Goal: Obtain resource: Obtain resource

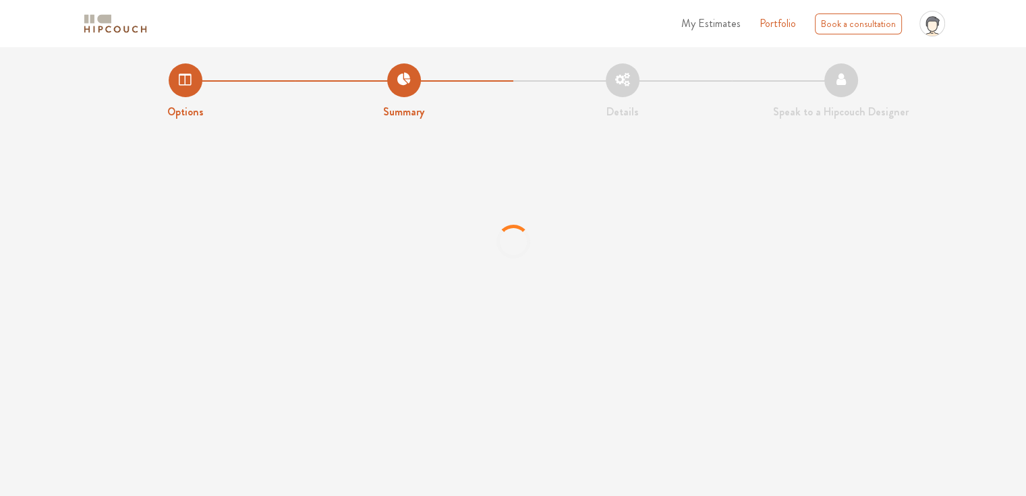
click at [699, 22] on span "My Estimates" at bounding box center [710, 24] width 59 height 16
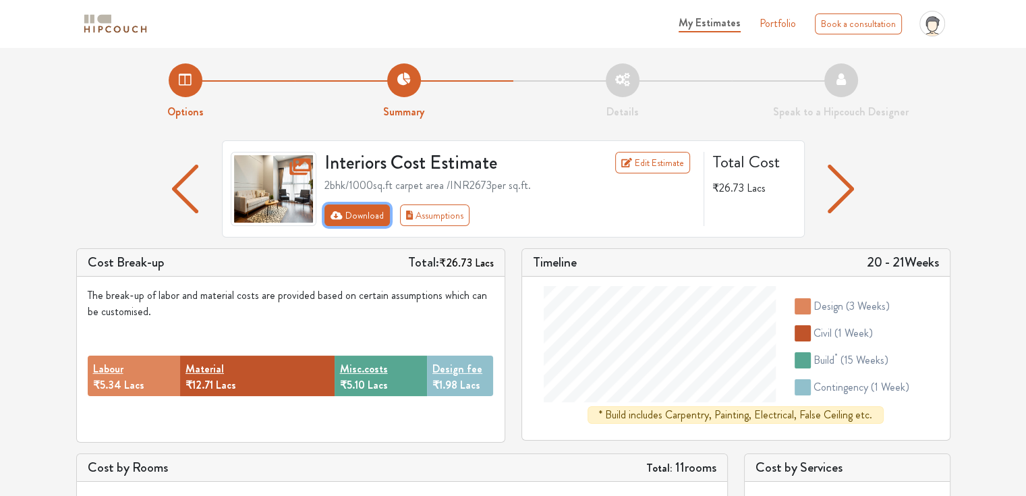
click at [355, 210] on button "Download" at bounding box center [356, 215] width 65 height 22
click at [367, 220] on button "Download" at bounding box center [356, 215] width 65 height 22
click at [351, 221] on button "Download" at bounding box center [356, 215] width 65 height 22
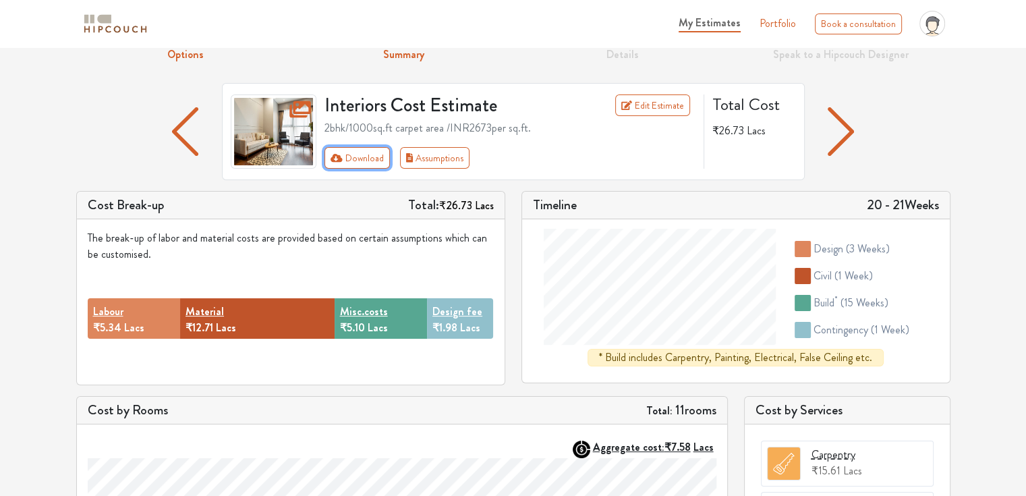
scroll to position [35, 0]
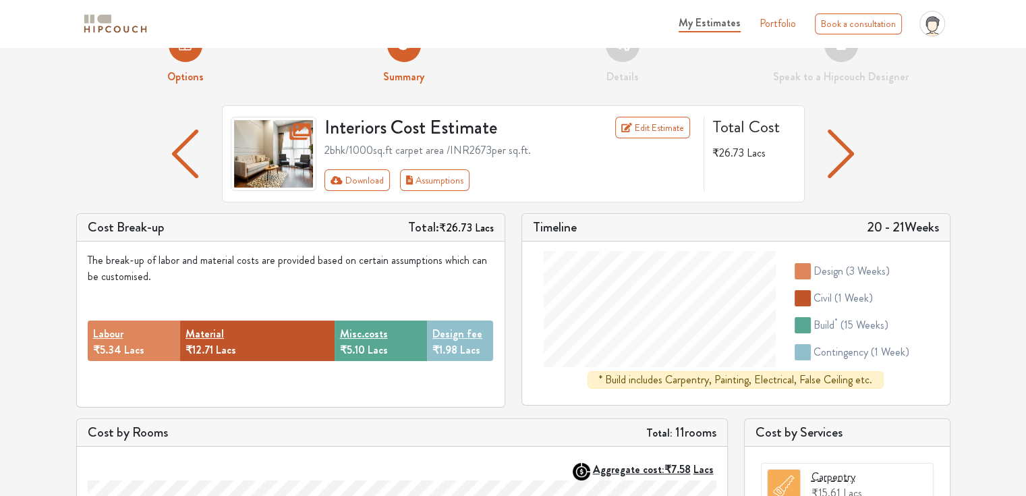
click at [376, 196] on div "Interiors Cost Estimate Edit Estimate 2bhk / 1000 sq.ft carpet area /INR 2673 p…" at bounding box center [513, 153] width 583 height 97
click at [372, 190] on button "Download" at bounding box center [356, 180] width 65 height 22
click at [835, 169] on img "button" at bounding box center [841, 154] width 26 height 49
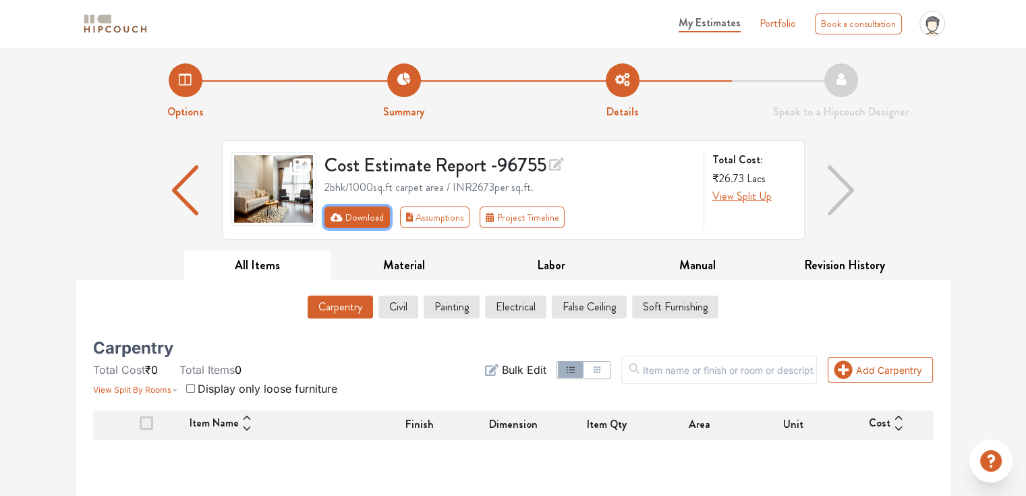
click at [376, 221] on button "Download" at bounding box center [356, 217] width 65 height 22
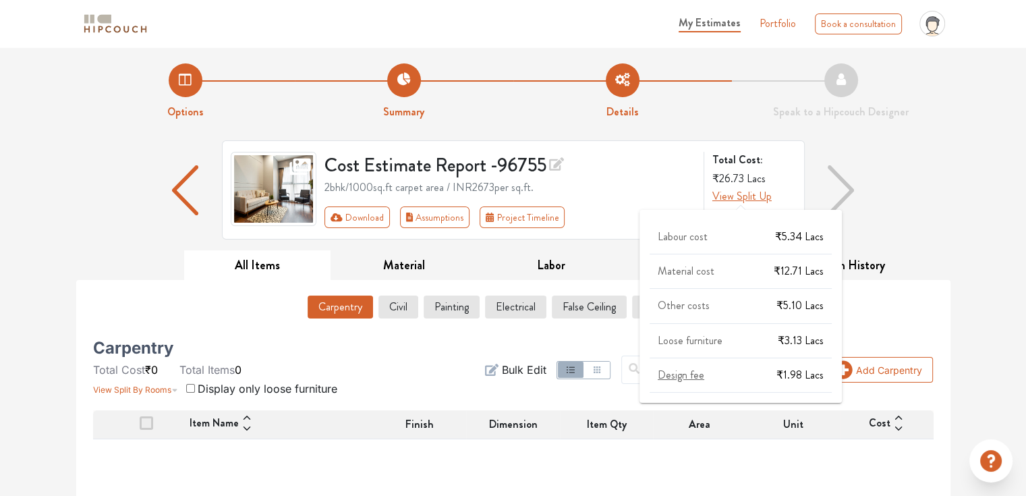
click at [731, 199] on span "View Split Up" at bounding box center [741, 196] width 59 height 16
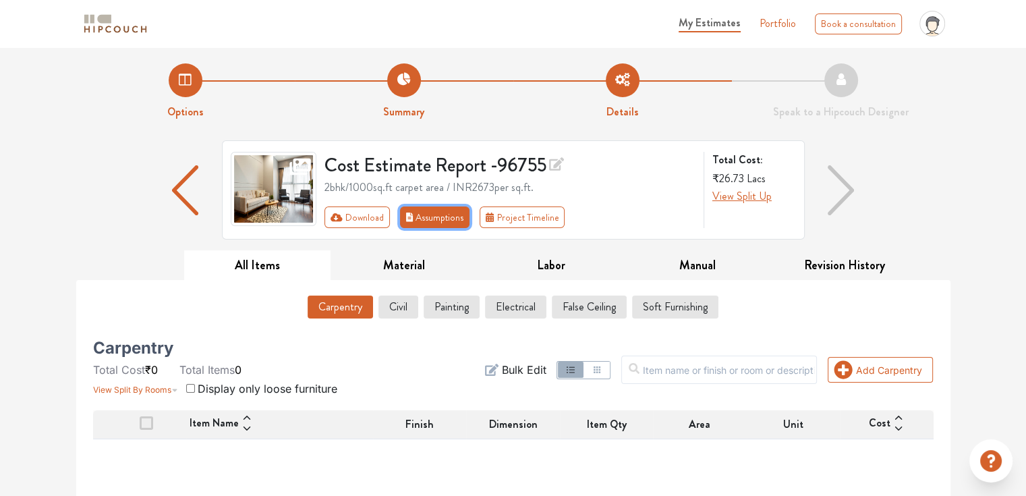
click at [439, 223] on button "Assumptions" at bounding box center [435, 217] width 70 height 22
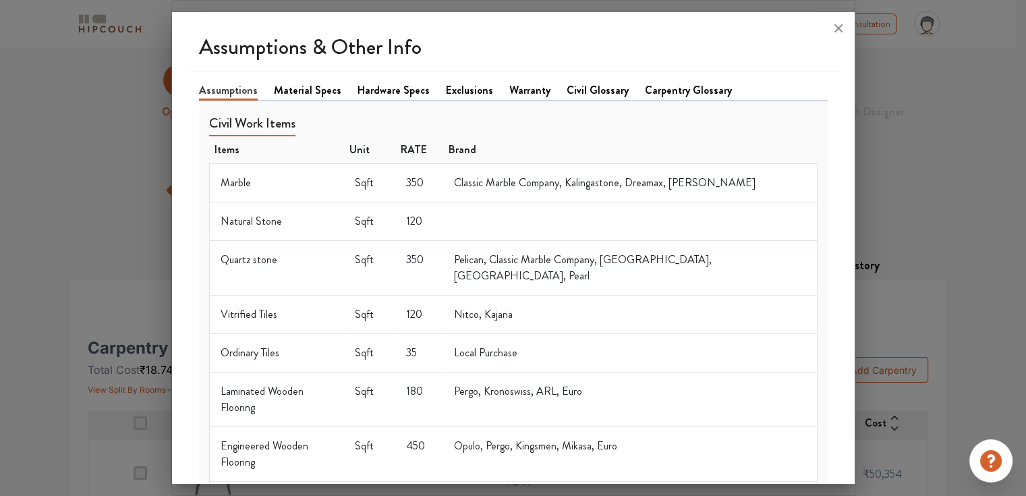
click at [304, 90] on link "Material Specs" at bounding box center [307, 90] width 67 height 16
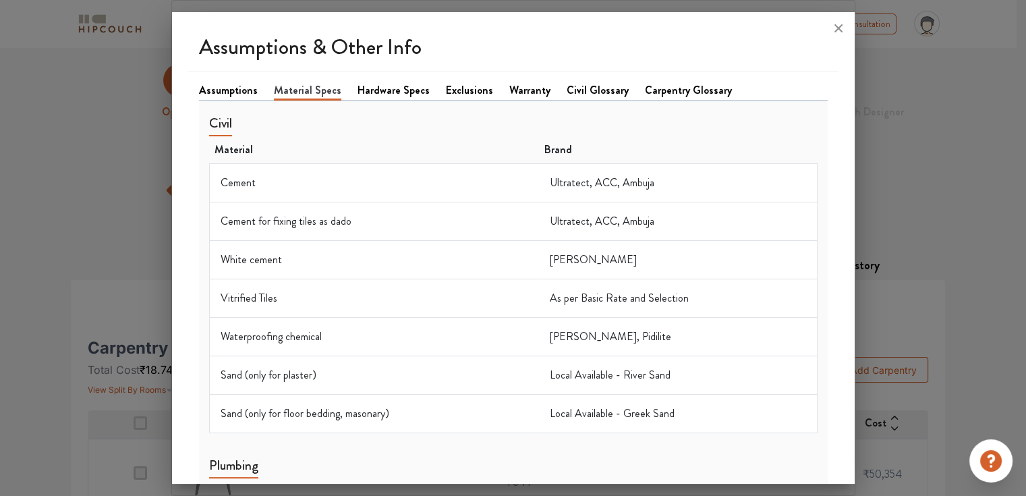
drag, startPoint x: 408, startPoint y: 90, endPoint x: 426, endPoint y: 86, distance: 18.8
click at [409, 90] on link "Hardware Specs" at bounding box center [393, 90] width 72 height 16
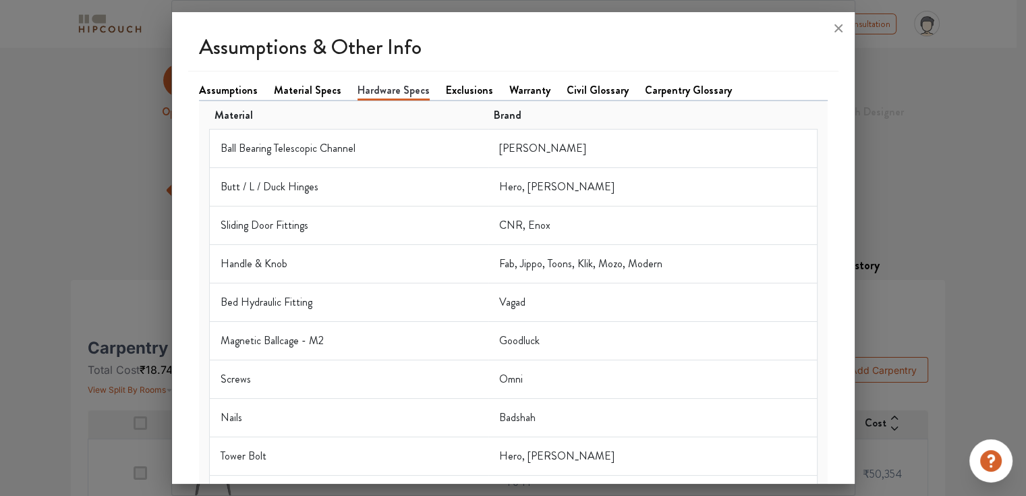
click at [469, 86] on link "Exclusions" at bounding box center [469, 90] width 47 height 16
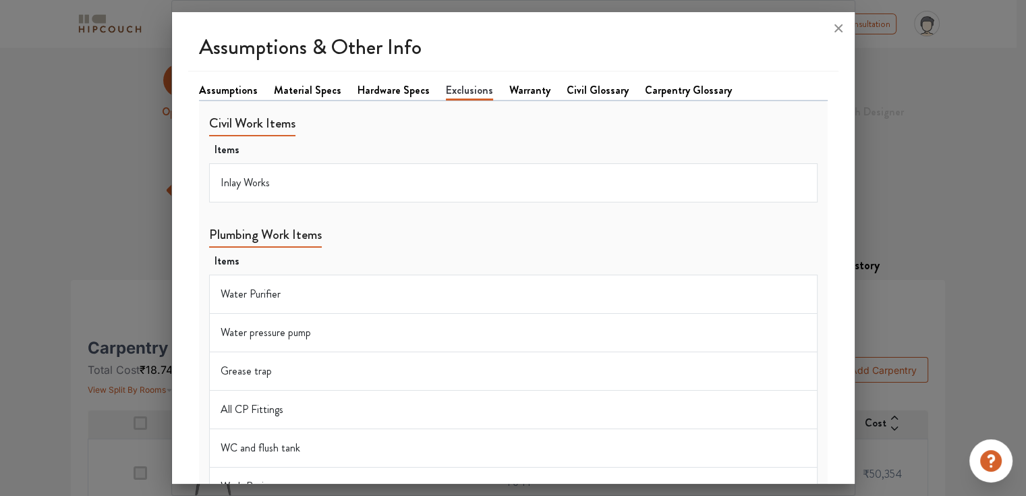
click at [509, 88] on link "Warranty" at bounding box center [529, 90] width 41 height 16
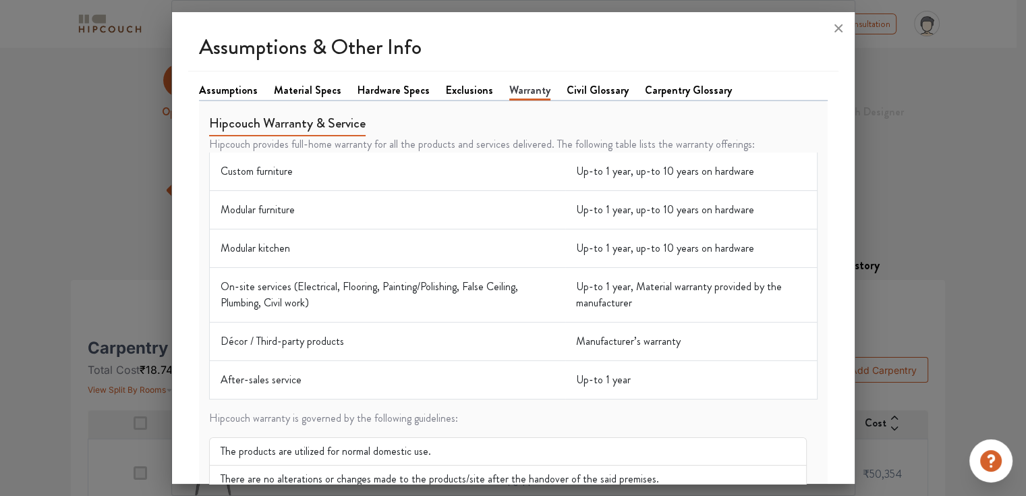
click at [251, 87] on link "Assumptions" at bounding box center [228, 90] width 59 height 16
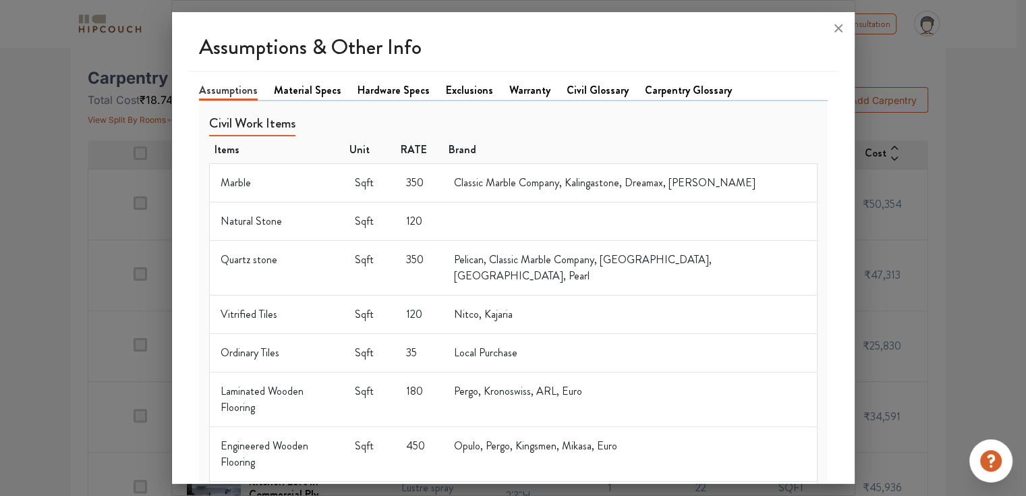
click at [303, 94] on link "Material Specs" at bounding box center [307, 90] width 67 height 16
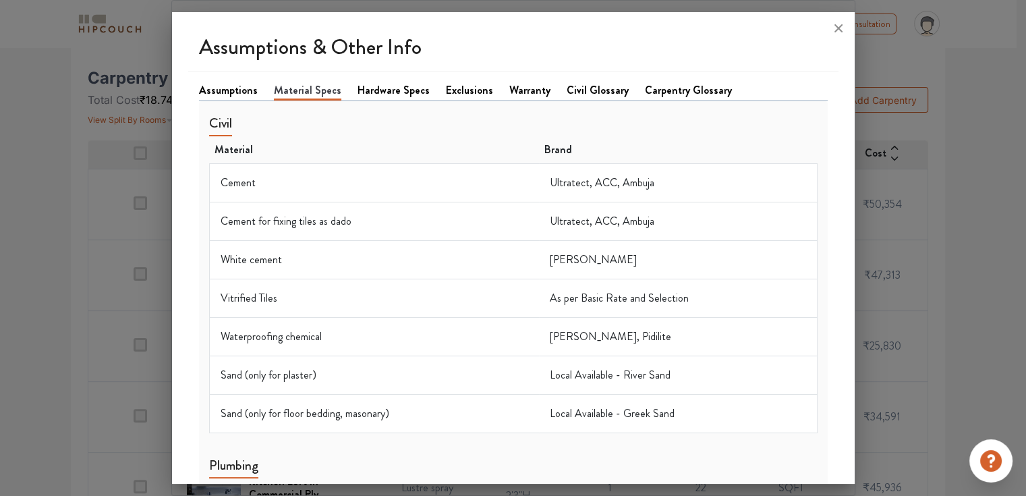
click at [369, 94] on link "Hardware Specs" at bounding box center [393, 90] width 72 height 16
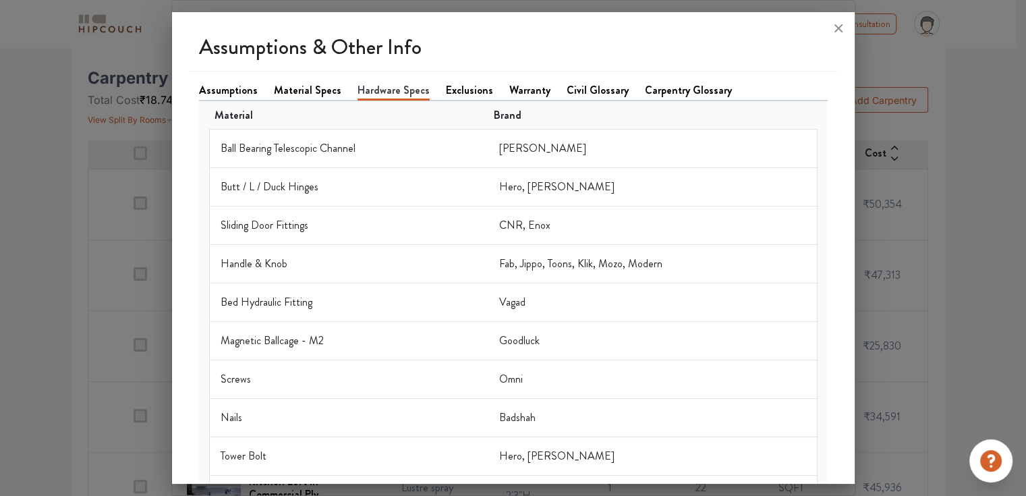
click at [455, 88] on link "Exclusions" at bounding box center [469, 90] width 47 height 16
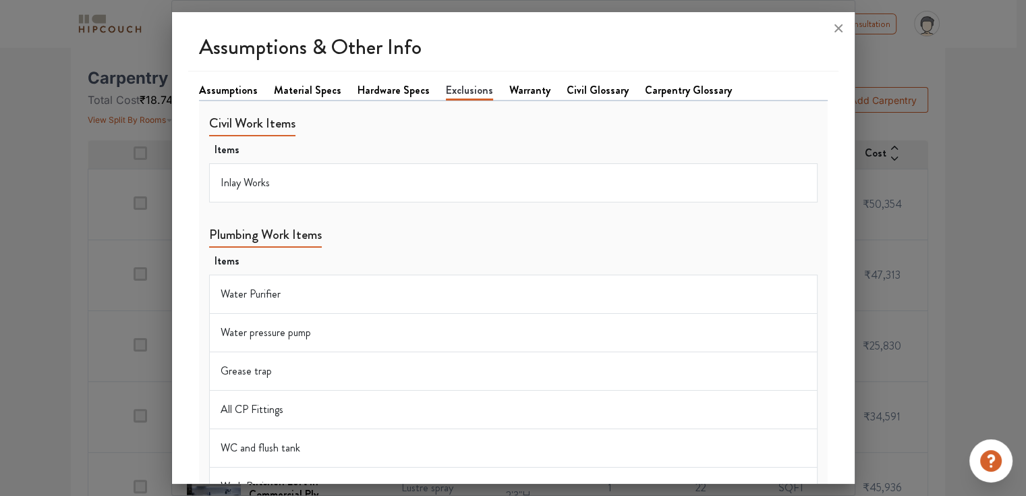
click at [510, 91] on link "Warranty" at bounding box center [529, 90] width 41 height 16
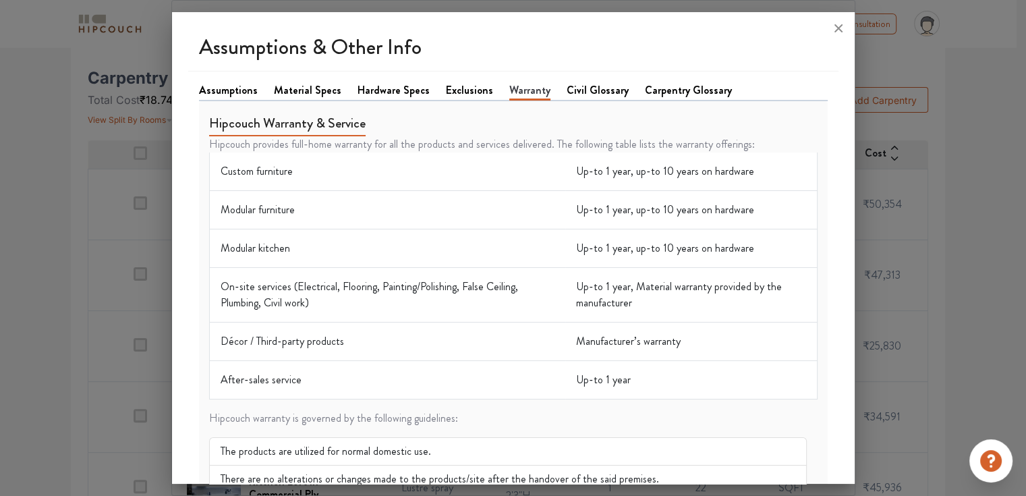
click at [573, 91] on link "Civil Glossary" at bounding box center [598, 90] width 62 height 16
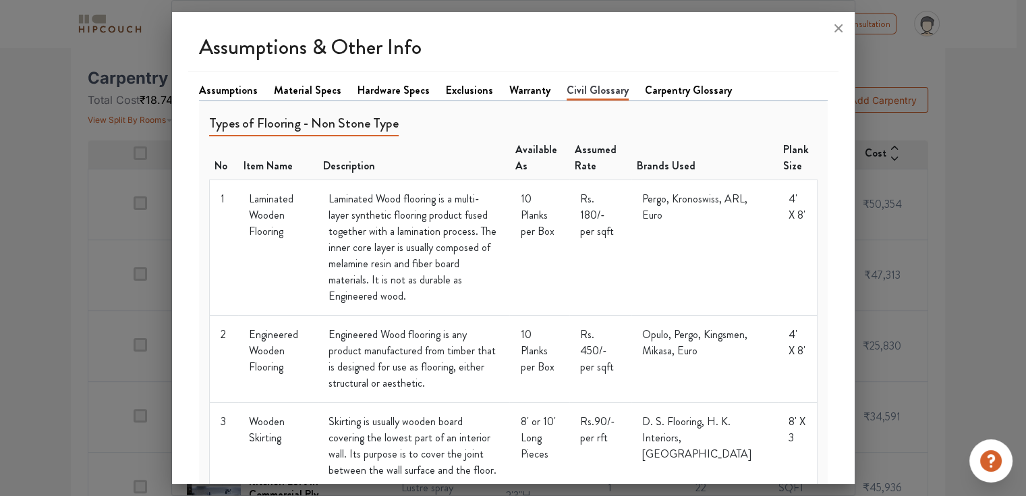
click at [668, 91] on link "Carpentry Glossary" at bounding box center [688, 90] width 87 height 16
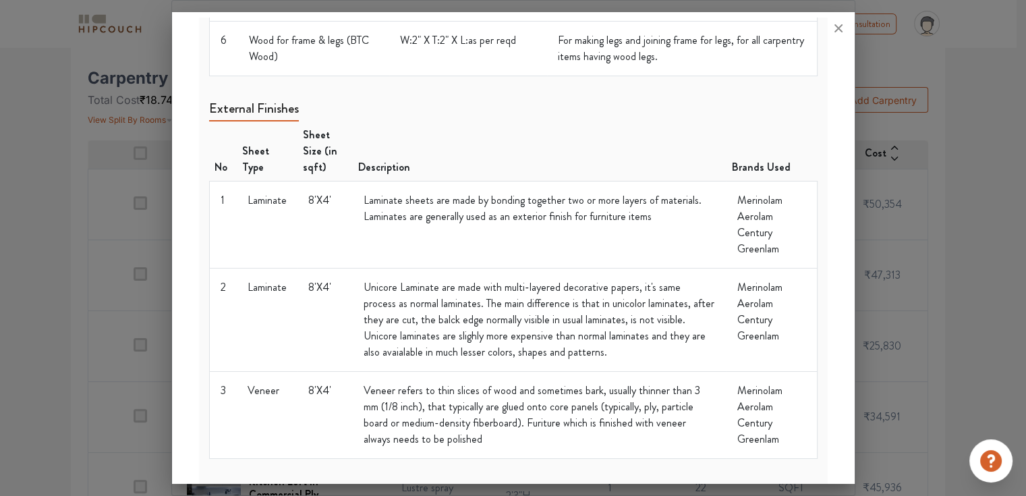
scroll to position [472, 0]
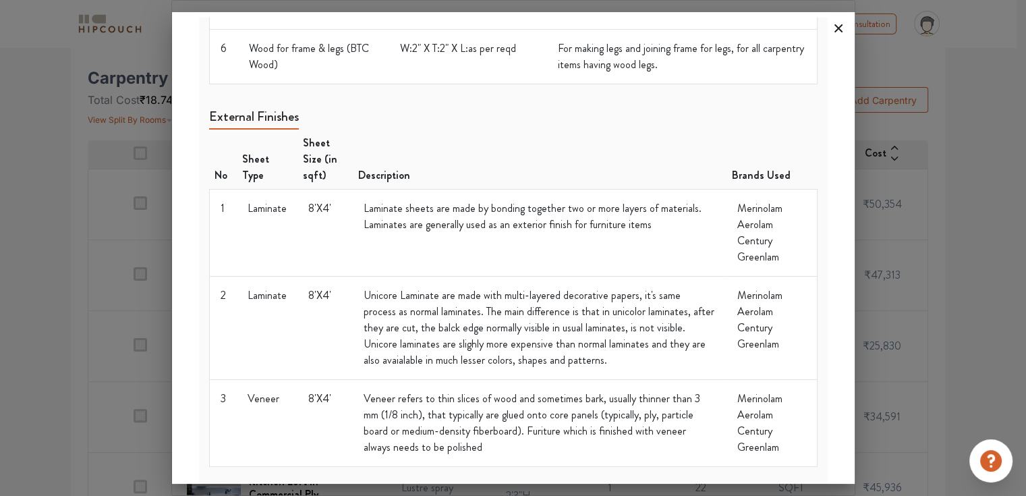
click at [838, 33] on icon at bounding box center [839, 29] width 22 height 22
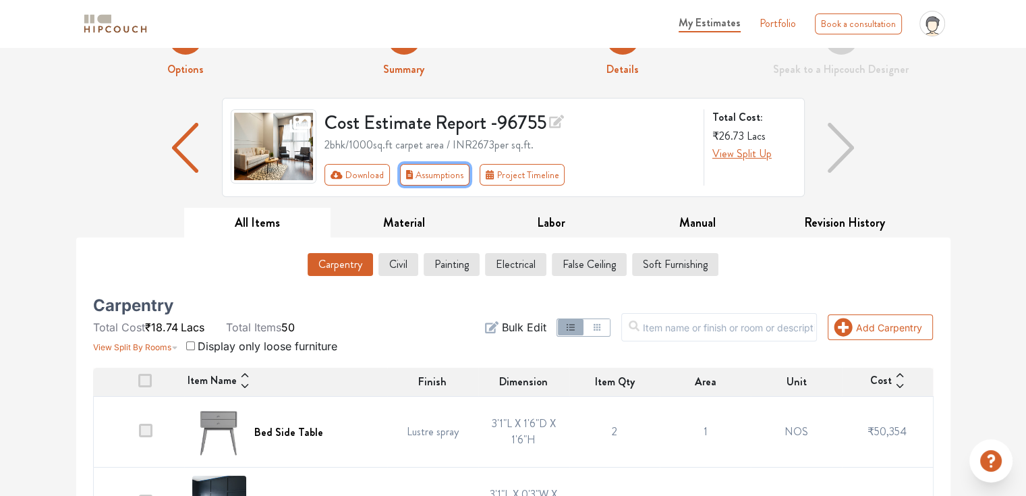
scroll to position [0, 0]
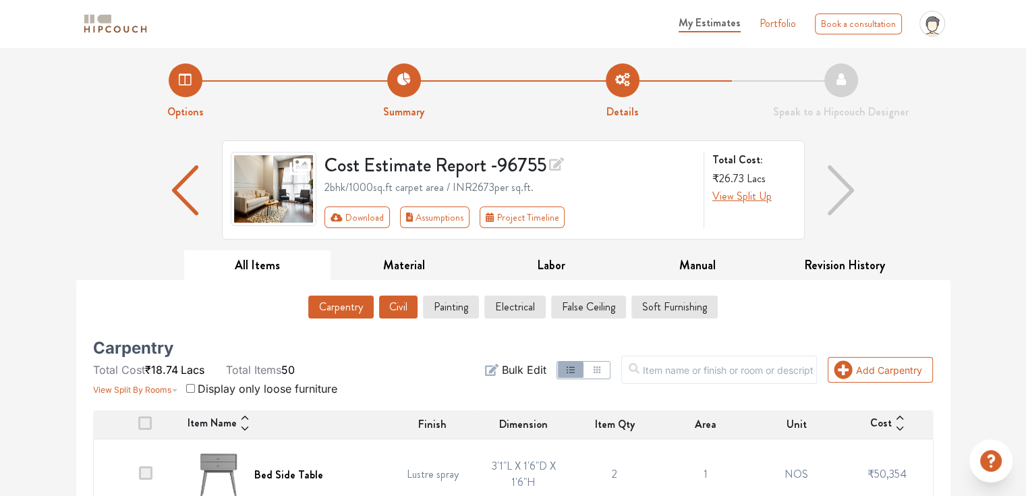
click at [398, 308] on button "Civil" at bounding box center [398, 306] width 38 height 23
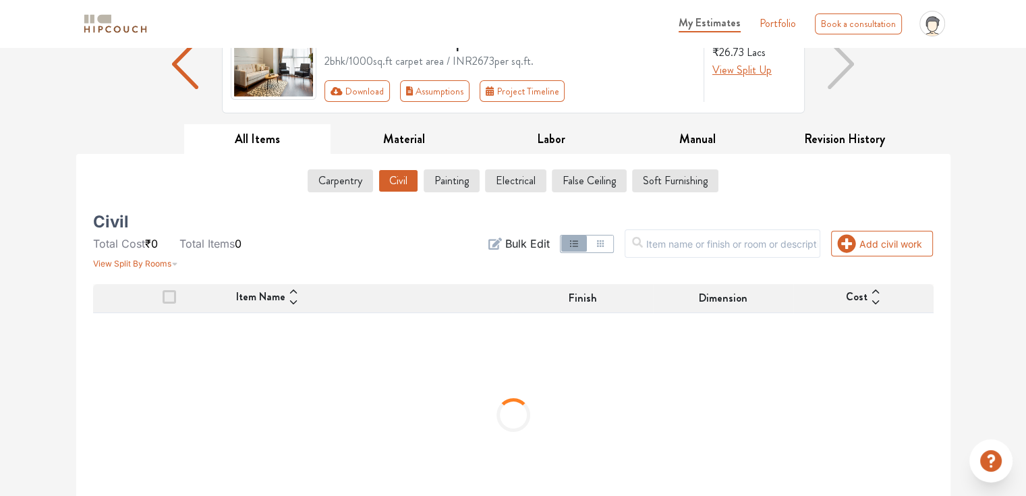
scroll to position [135, 0]
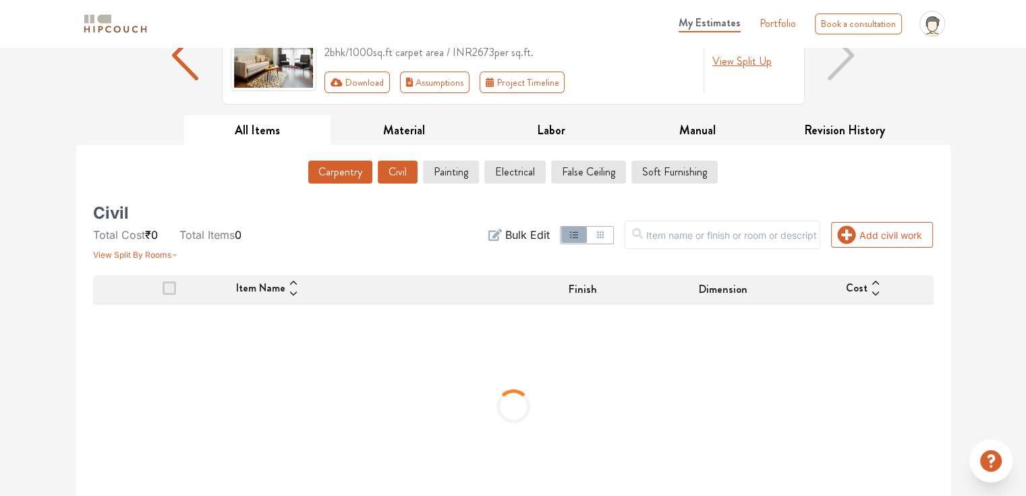
click at [337, 165] on button "Carpentry" at bounding box center [340, 172] width 64 height 23
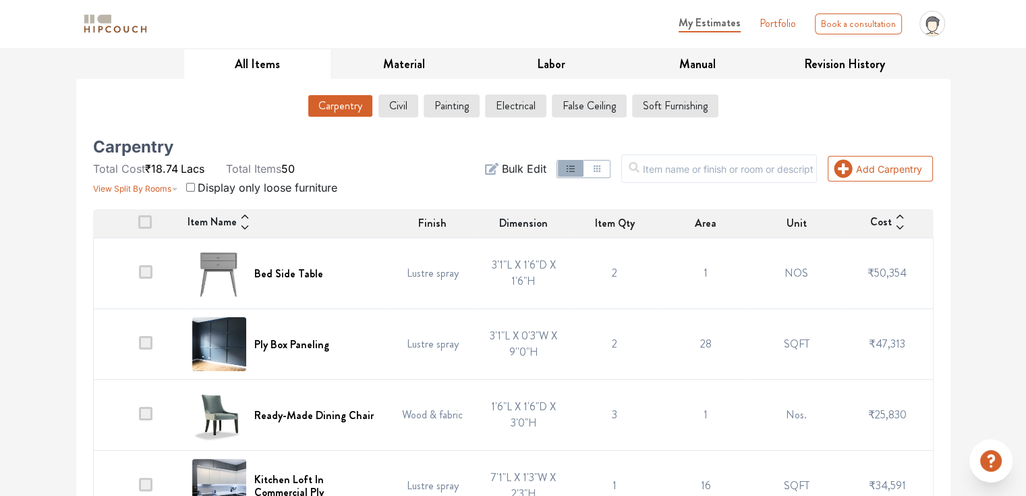
scroll to position [202, 0]
click at [790, 349] on td "SQFT" at bounding box center [796, 343] width 91 height 71
click at [793, 342] on td "SQFT" at bounding box center [796, 343] width 91 height 71
click at [610, 274] on td "2" at bounding box center [614, 272] width 91 height 71
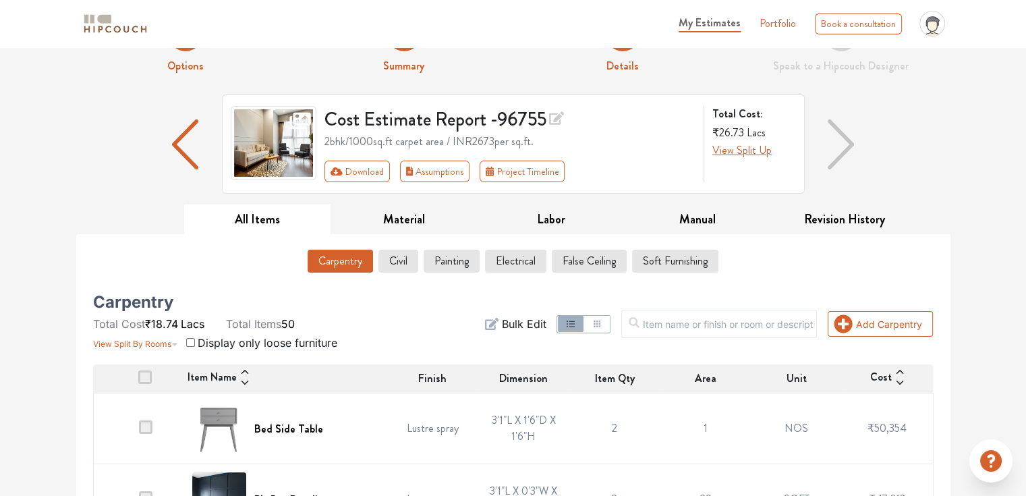
scroll to position [0, 0]
